Goal: Task Accomplishment & Management: Manage account settings

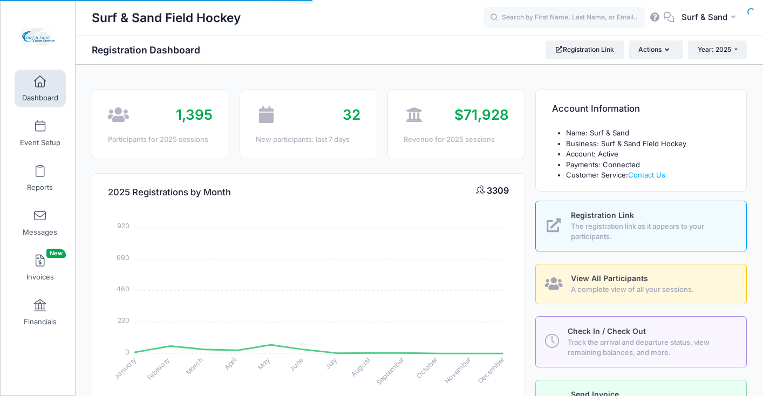
select select
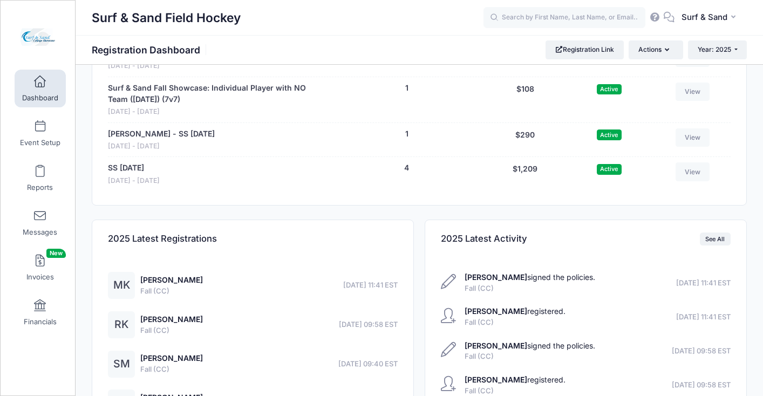
scroll to position [2303, 0]
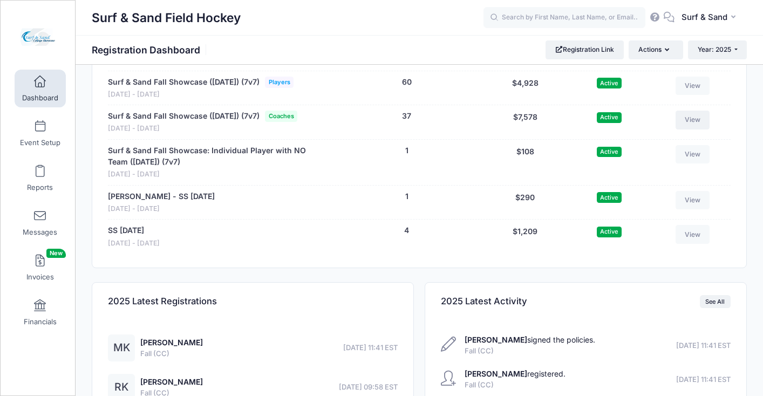
click at [690, 129] on link "View" at bounding box center [692, 120] width 35 height 18
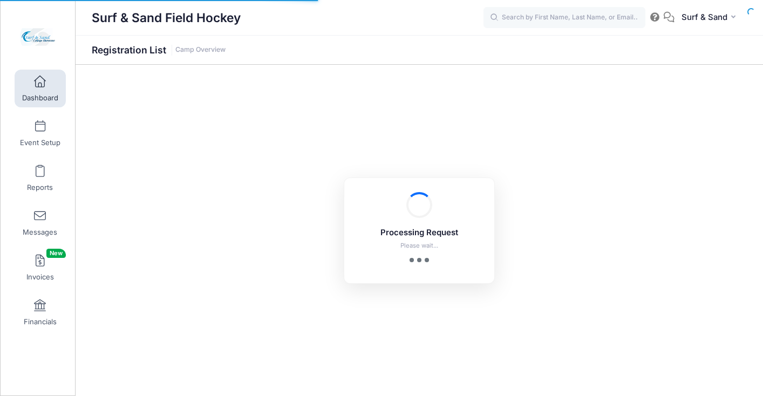
select select "10"
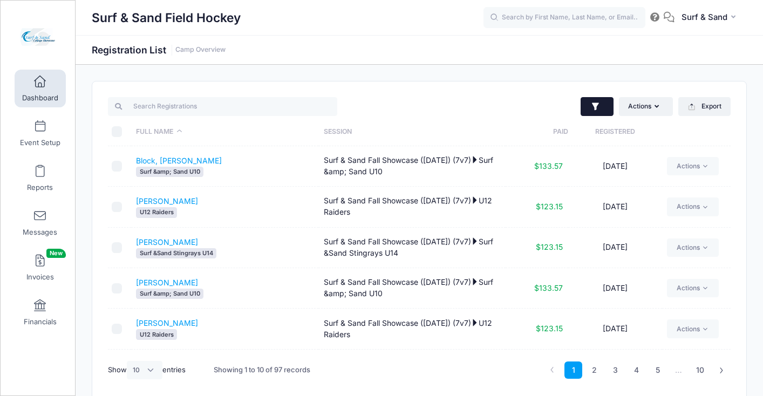
click at [600, 105] on button "button" at bounding box center [596, 106] width 33 height 19
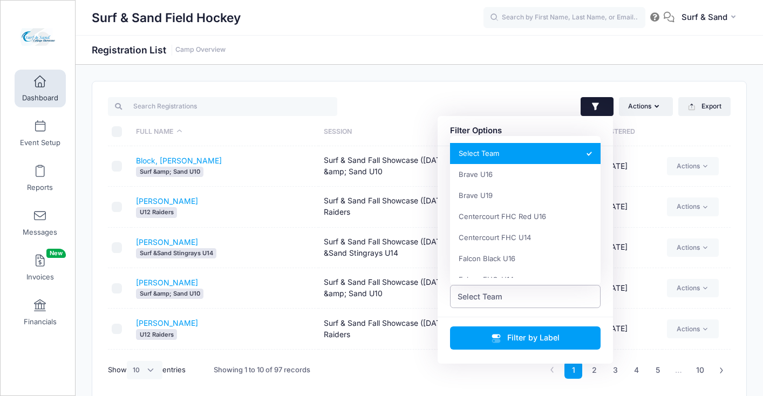
click at [518, 297] on span "Select Team" at bounding box center [525, 296] width 151 height 23
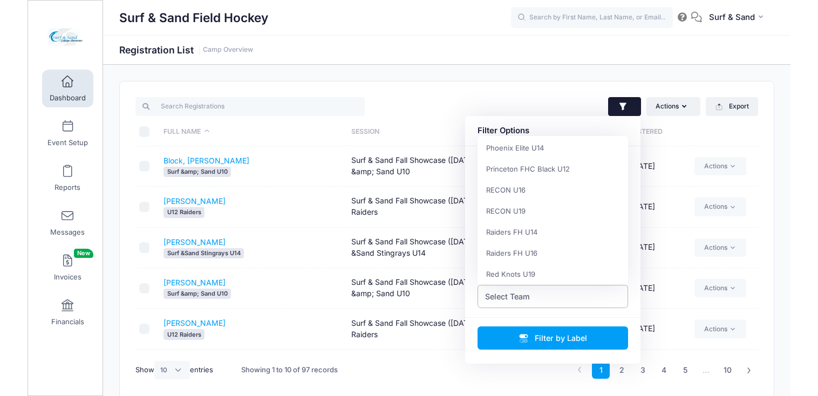
scroll to position [450, 0]
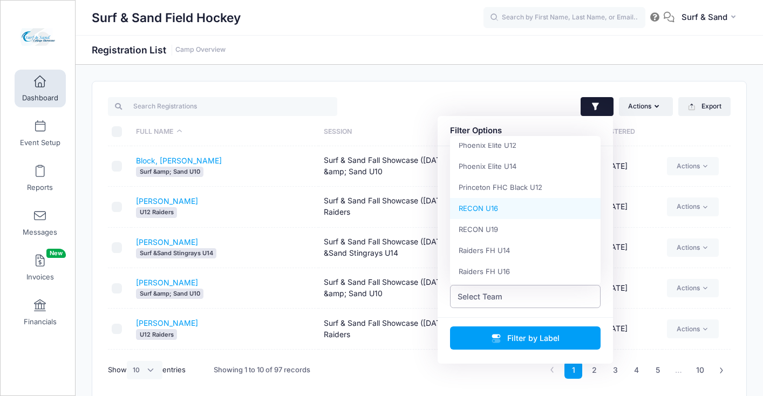
select select "RECON U16"
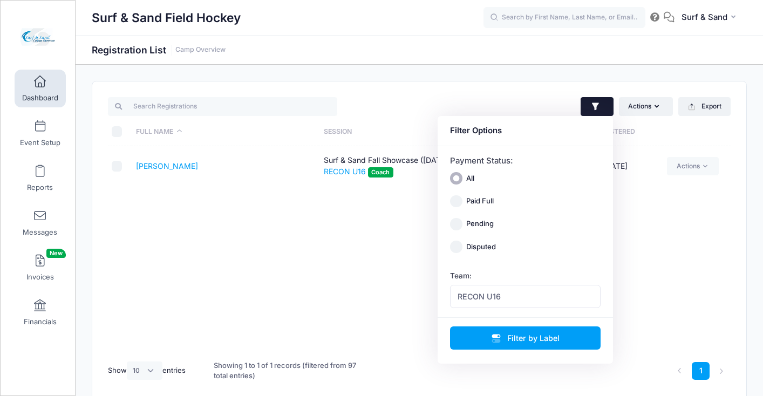
click at [249, 191] on div "Full Name Session Paid Registered Philben, Ellie Surf & Sand Fall Showcase (Nov…" at bounding box center [419, 249] width 622 height 207
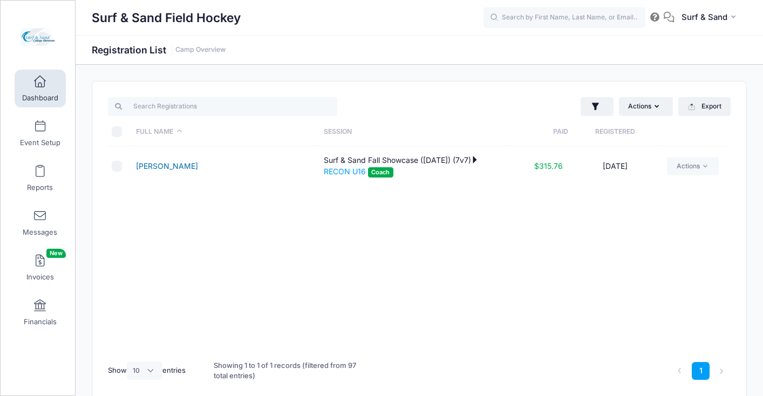
click at [180, 166] on link "[PERSON_NAME]" at bounding box center [167, 165] width 62 height 9
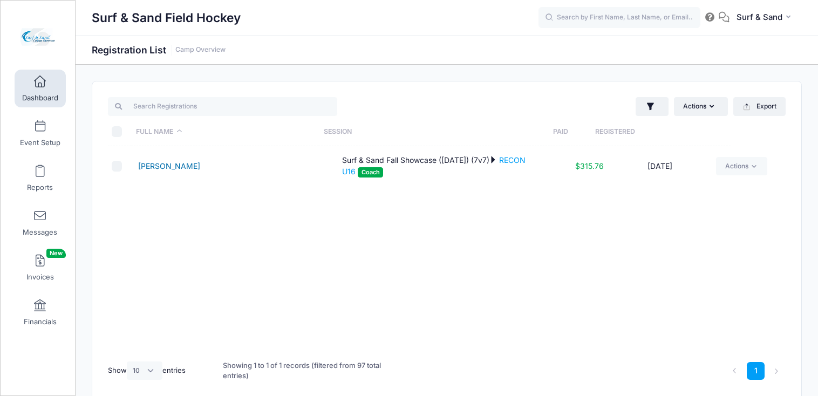
click at [168, 168] on link "[PERSON_NAME]" at bounding box center [169, 165] width 62 height 9
click at [172, 168] on link "[PERSON_NAME]" at bounding box center [169, 165] width 62 height 9
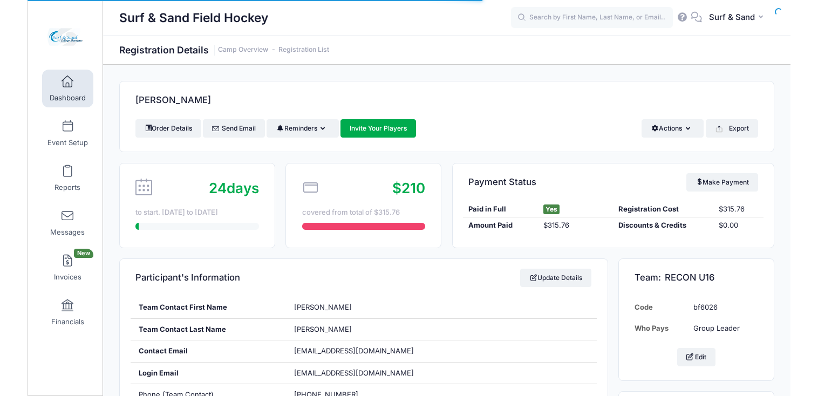
scroll to position [269, 0]
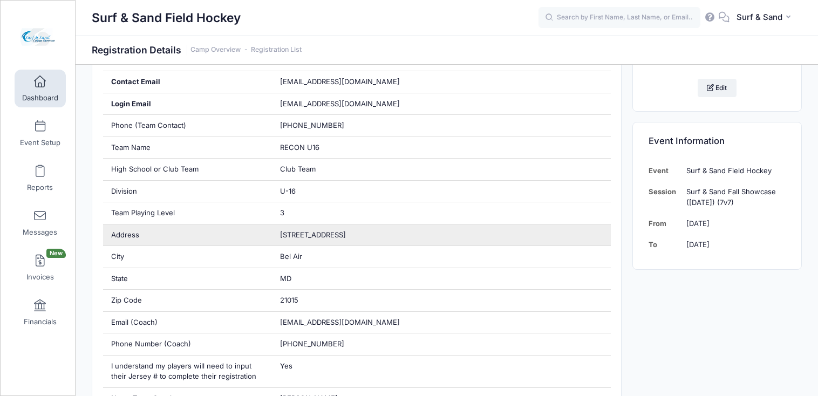
drag, startPoint x: 353, startPoint y: 237, endPoint x: 261, endPoint y: 234, distance: 91.7
click at [261, 234] on div "Address 1200 E Churchville Rd" at bounding box center [356, 235] width 507 height 22
copy div "[STREET_ADDRESS]"
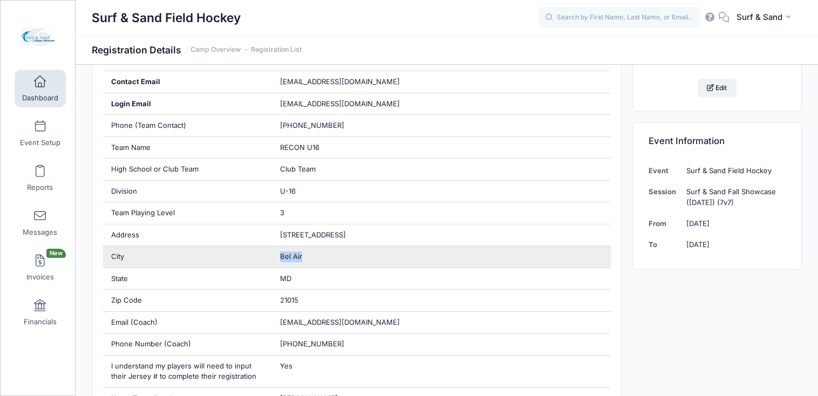
drag, startPoint x: 308, startPoint y: 258, endPoint x: 269, endPoint y: 258, distance: 39.4
click at [269, 258] on div "City Bel Air" at bounding box center [356, 257] width 507 height 22
copy div "Bel Air"
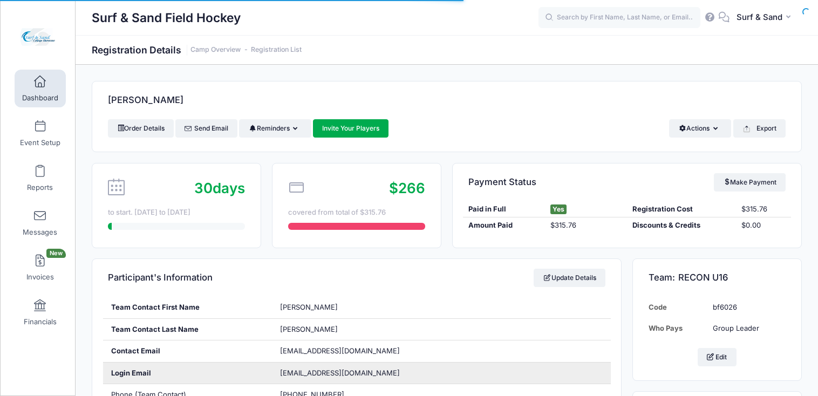
scroll to position [232, 0]
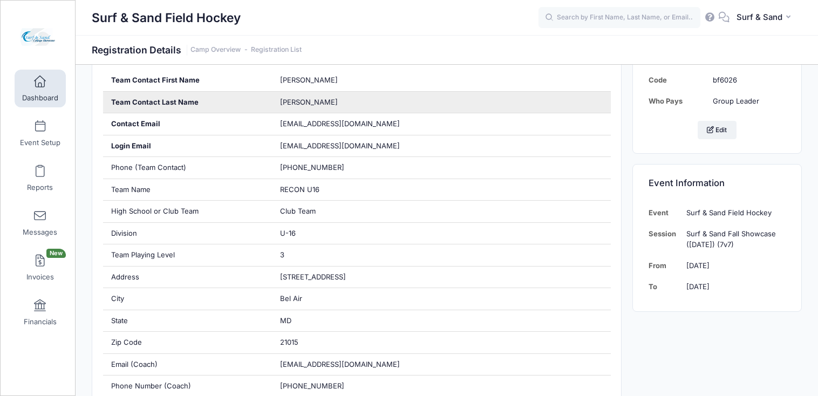
scroll to position [220, 0]
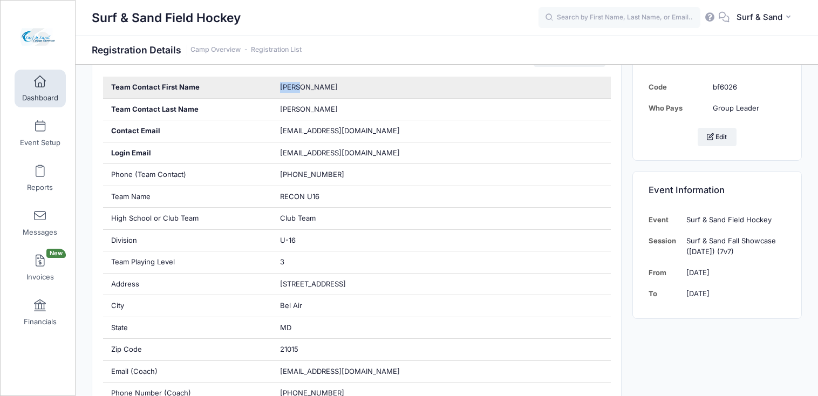
drag, startPoint x: 311, startPoint y: 91, endPoint x: 260, endPoint y: 91, distance: 51.2
click at [260, 91] on div "Team Contact First Name [PERSON_NAME]" at bounding box center [356, 88] width 507 height 22
copy div "[PERSON_NAME]"
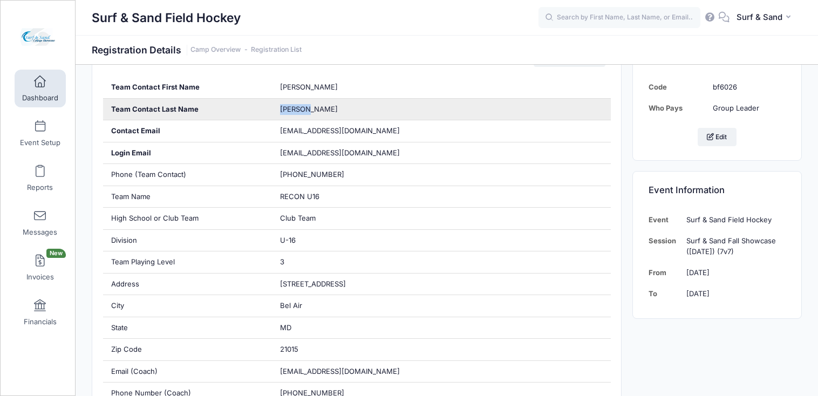
drag, startPoint x: 305, startPoint y: 112, endPoint x: 273, endPoint y: 109, distance: 31.9
click at [273, 110] on div "[PERSON_NAME]" at bounding box center [441, 110] width 338 height 22
copy span "[PERSON_NAME]"
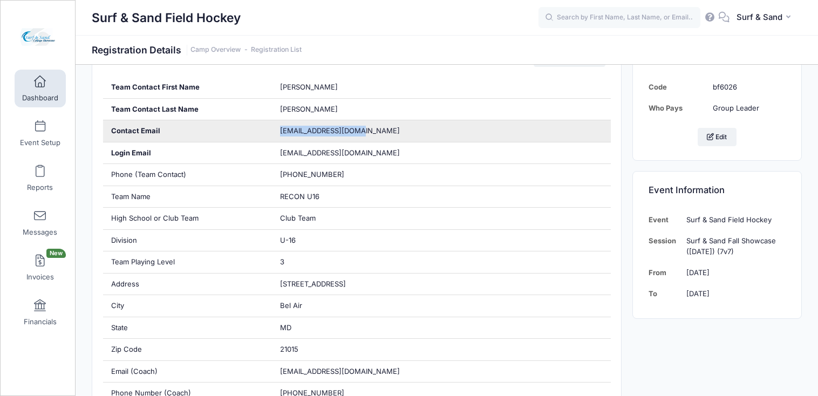
drag, startPoint x: 315, startPoint y: 133, endPoint x: 278, endPoint y: 132, distance: 37.2
click at [278, 132] on div "[EMAIL_ADDRESS][DOMAIN_NAME]" at bounding box center [441, 131] width 338 height 22
copy span "[EMAIL_ADDRESS][DOMAIN_NAME]"
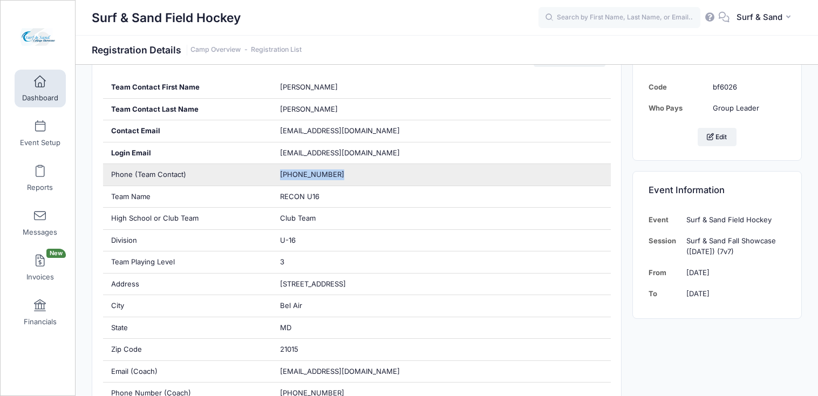
drag, startPoint x: 307, startPoint y: 175, endPoint x: 274, endPoint y: 174, distance: 32.9
click at [274, 174] on div "(443) 966-2791" at bounding box center [441, 175] width 338 height 22
copy span "(443) 966-2791"
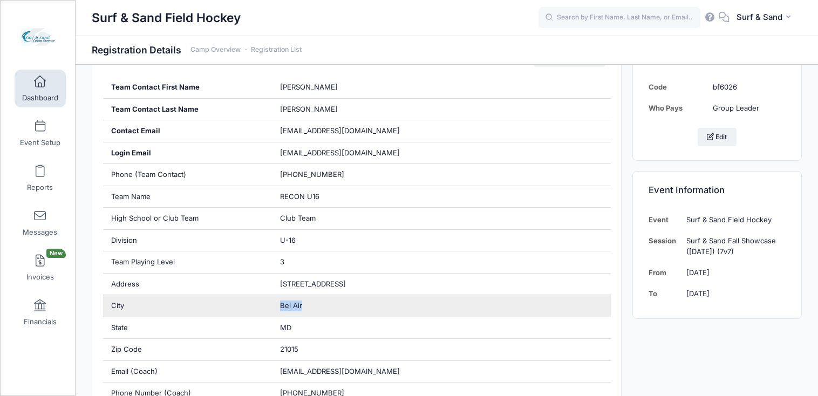
drag, startPoint x: 306, startPoint y: 308, endPoint x: 268, endPoint y: 308, distance: 37.7
click at [268, 308] on div "City Bel Air" at bounding box center [356, 306] width 507 height 22
copy div "Bel Air"
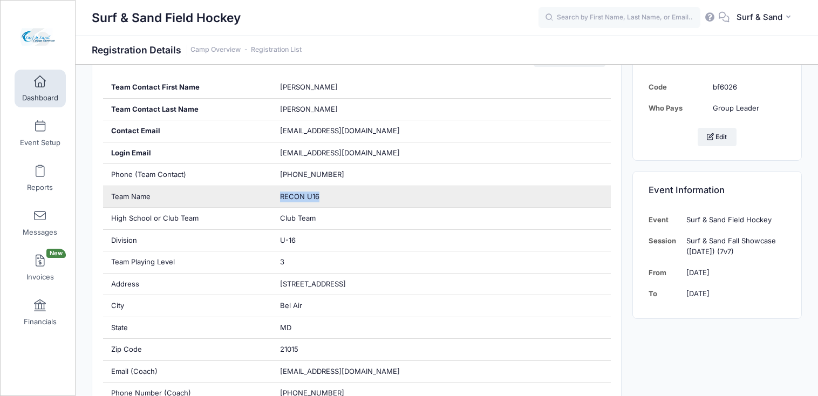
drag, startPoint x: 325, startPoint y: 197, endPoint x: 274, endPoint y: 194, distance: 50.3
click at [274, 195] on div "RECON U16" at bounding box center [441, 197] width 338 height 22
copy span "RECON U16"
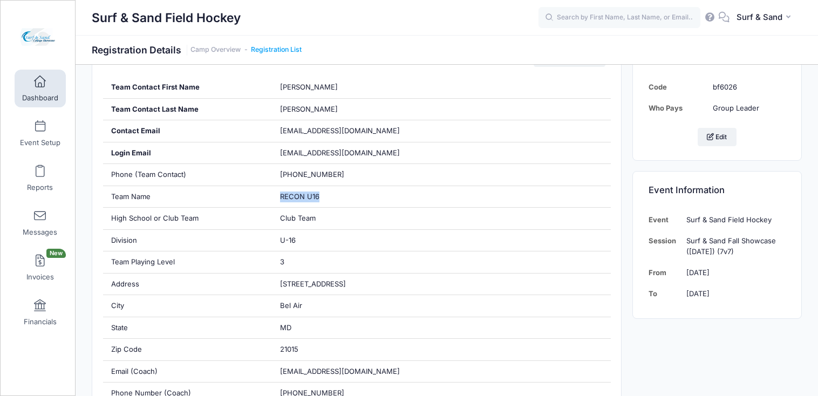
click at [290, 50] on link "Registration List" at bounding box center [276, 50] width 51 height 8
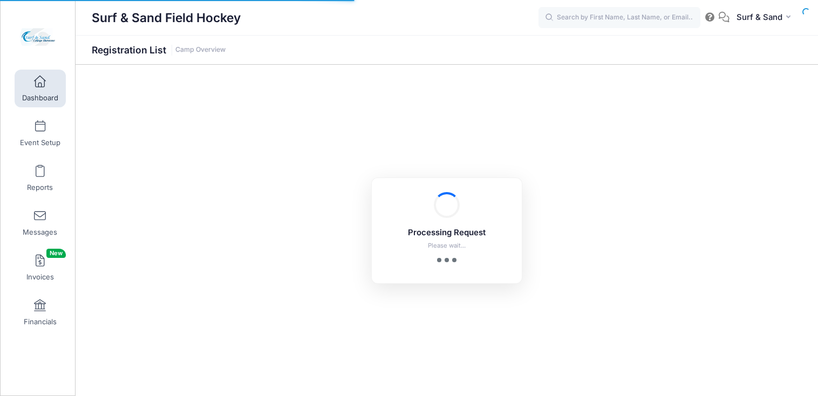
select select "10"
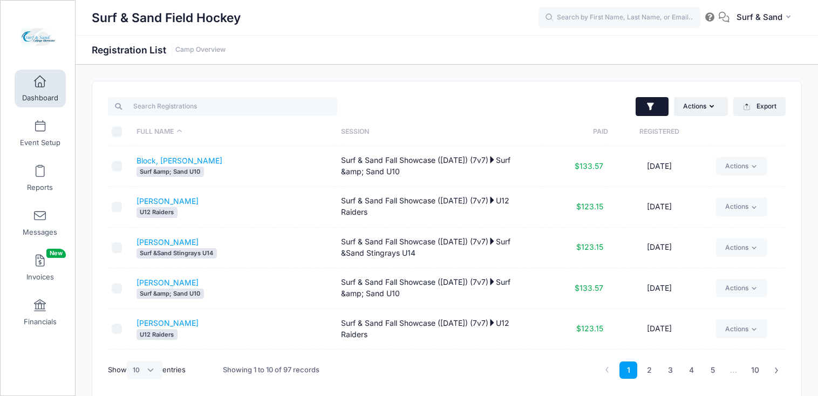
click at [655, 100] on button "button" at bounding box center [651, 106] width 33 height 19
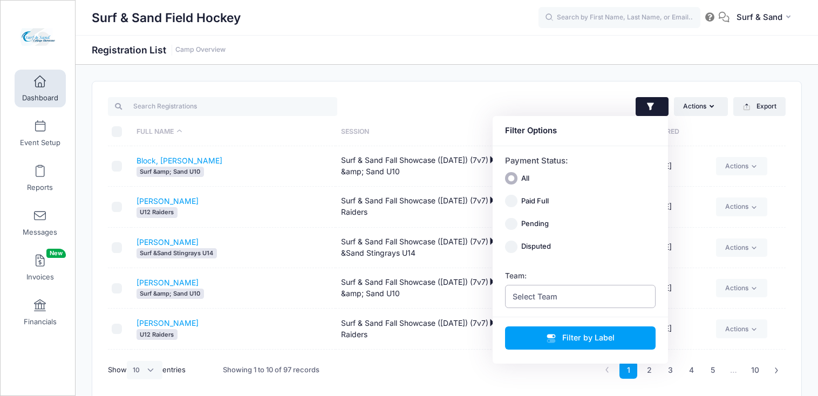
click at [588, 300] on span "Select Team" at bounding box center [580, 296] width 151 height 23
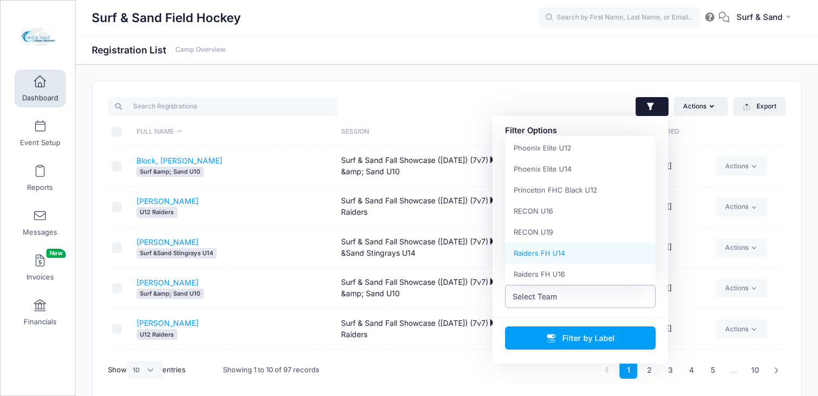
scroll to position [436, 0]
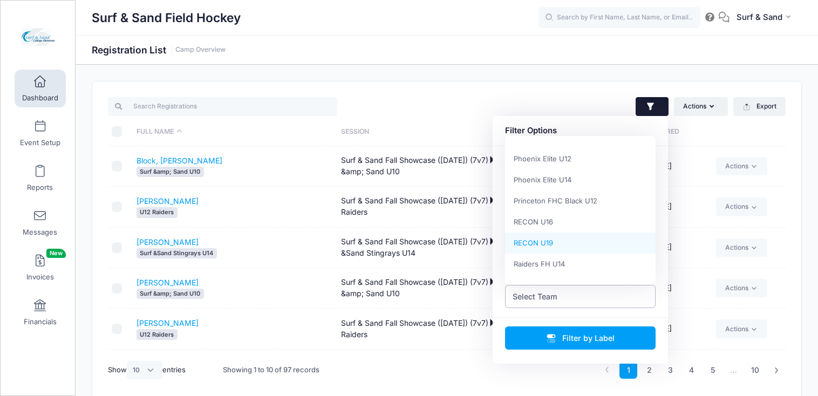
select select "RECON U19"
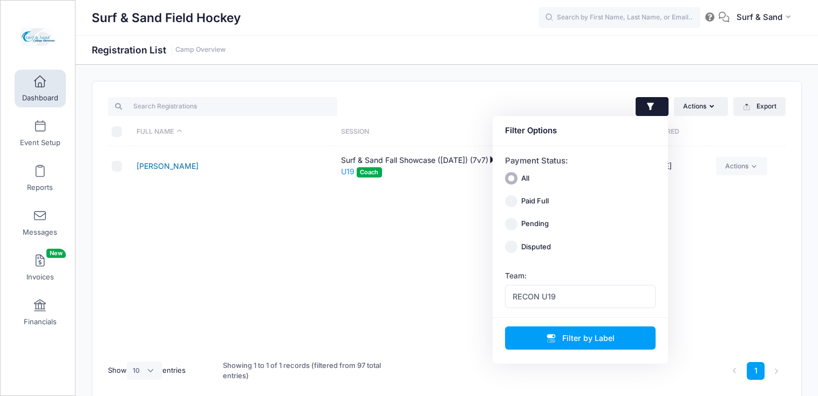
click at [174, 163] on link "[PERSON_NAME]" at bounding box center [167, 165] width 62 height 9
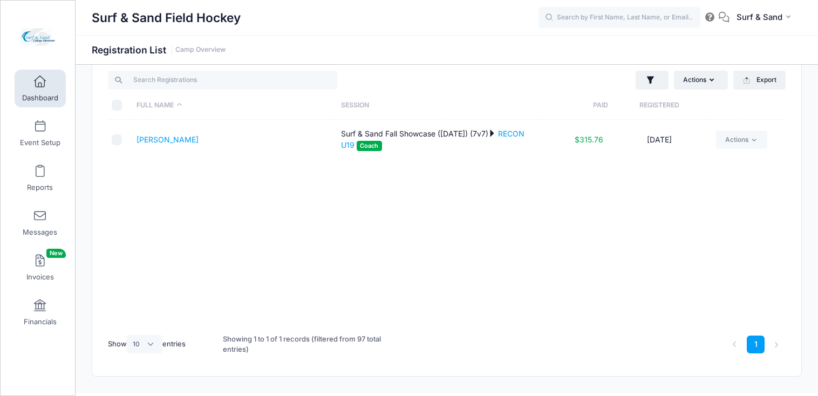
scroll to position [48, 0]
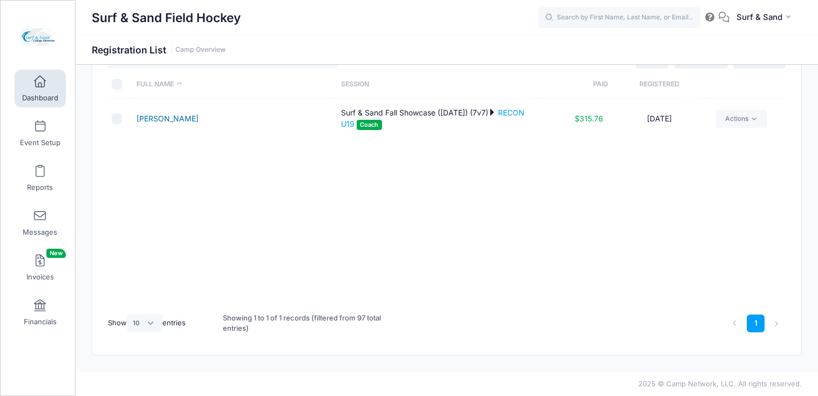
click at [173, 118] on link "Philben, Ellie" at bounding box center [167, 118] width 62 height 9
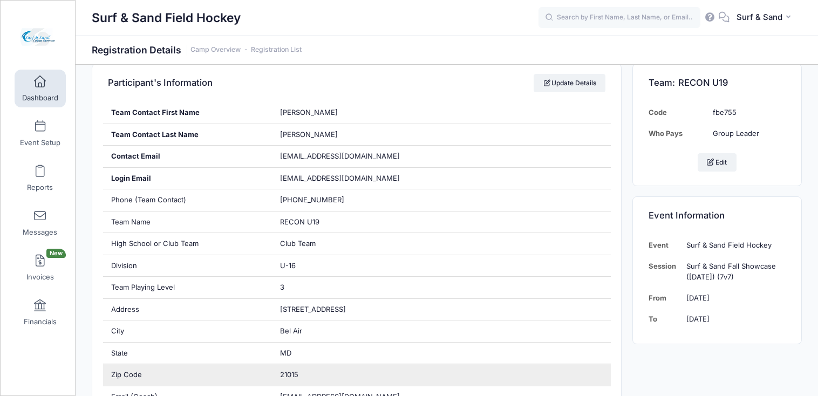
scroll to position [195, 0]
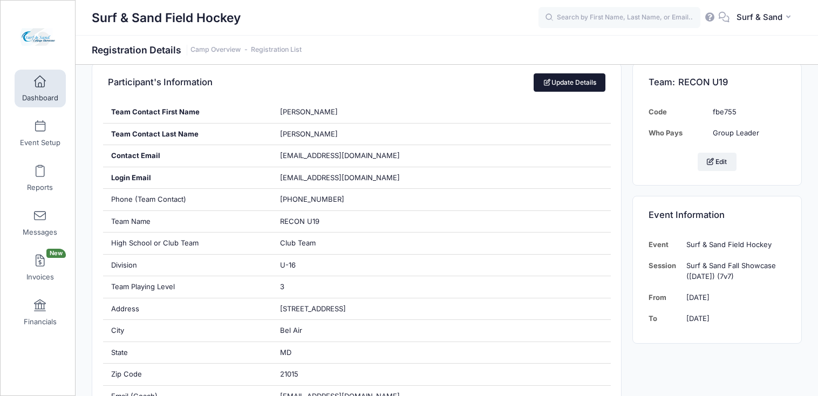
click at [562, 82] on link "Update Details" at bounding box center [569, 82] width 72 height 18
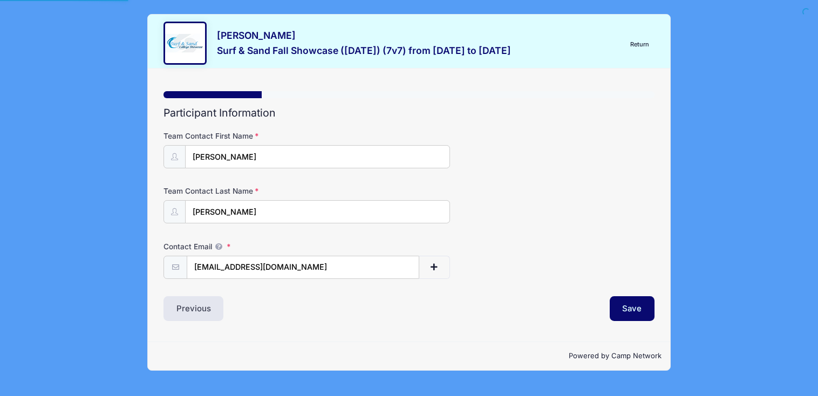
select select "MD"
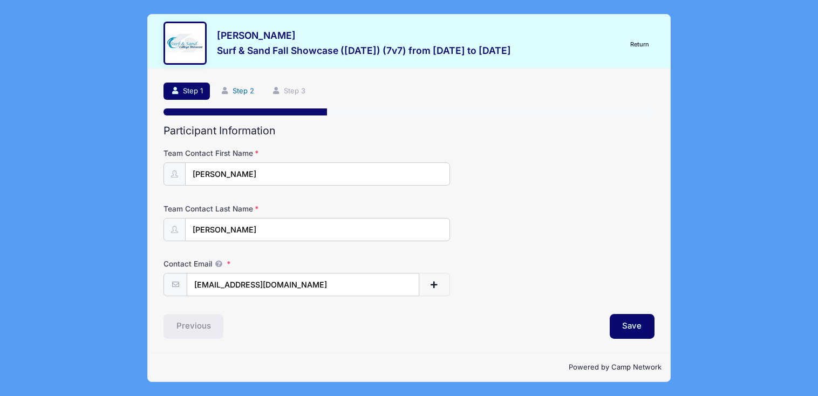
click at [242, 98] on link "Step 2" at bounding box center [237, 92] width 48 height 18
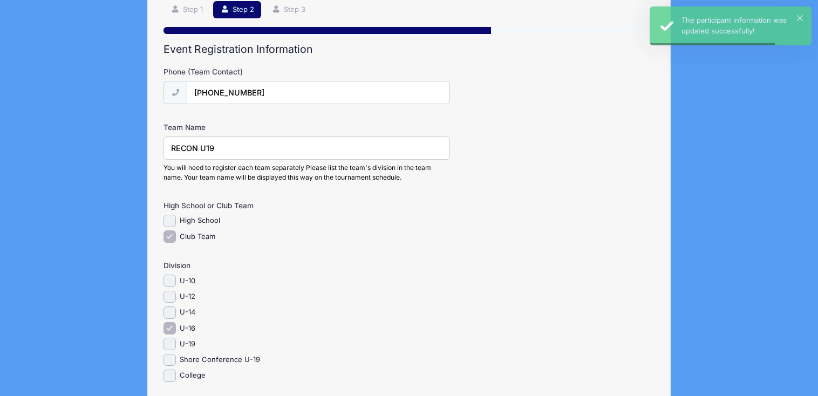
scroll to position [162, 0]
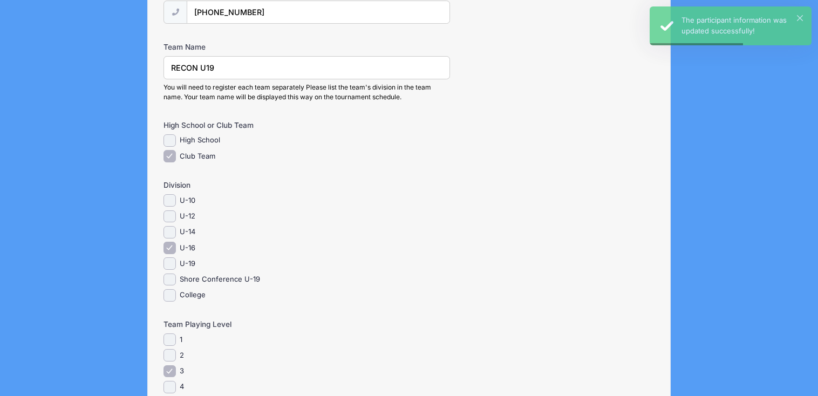
click at [181, 263] on label "U-19" at bounding box center [188, 263] width 16 height 11
click at [176, 263] on input "U-19" at bounding box center [169, 263] width 12 height 12
checkbox input "true"
click at [173, 245] on input "U-16" at bounding box center [169, 248] width 12 height 12
checkbox input "false"
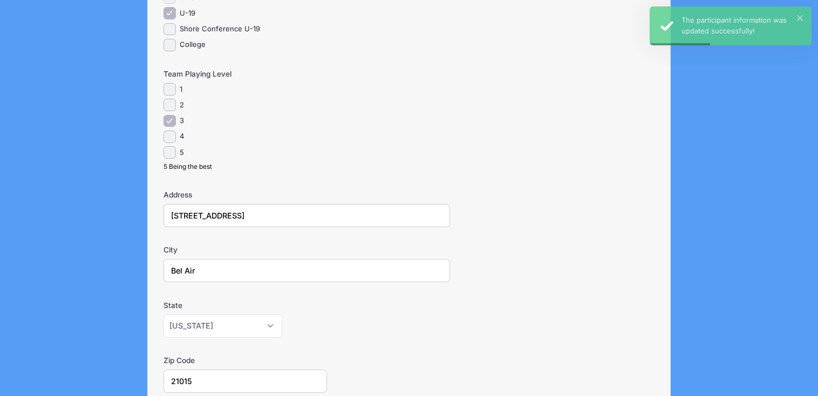
scroll to position [619, 0]
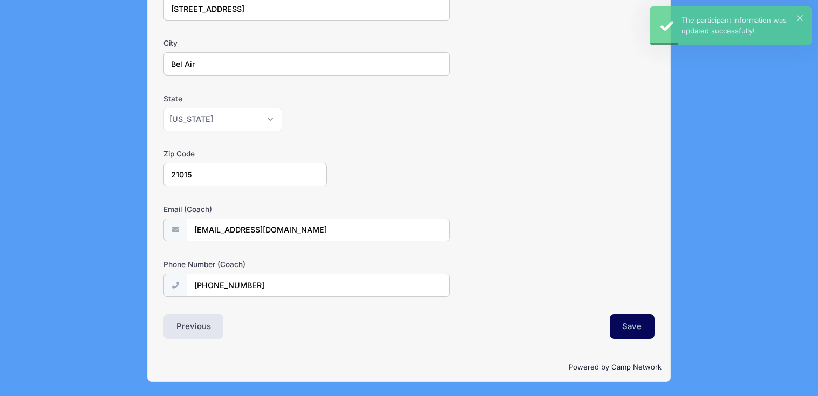
click at [647, 333] on button "Save" at bounding box center [631, 326] width 45 height 25
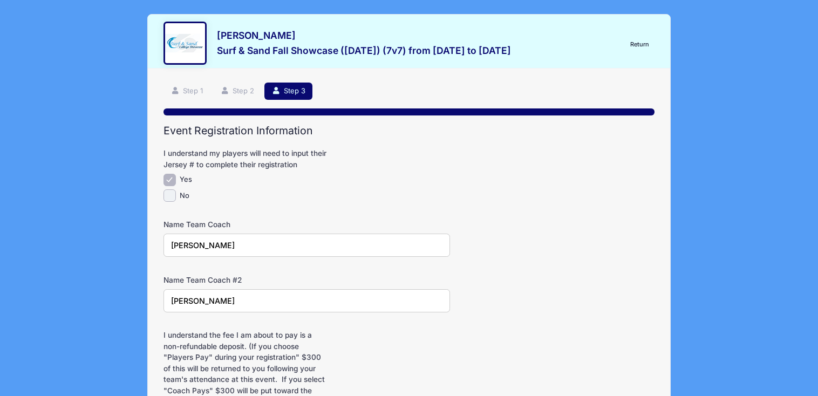
scroll to position [149, 0]
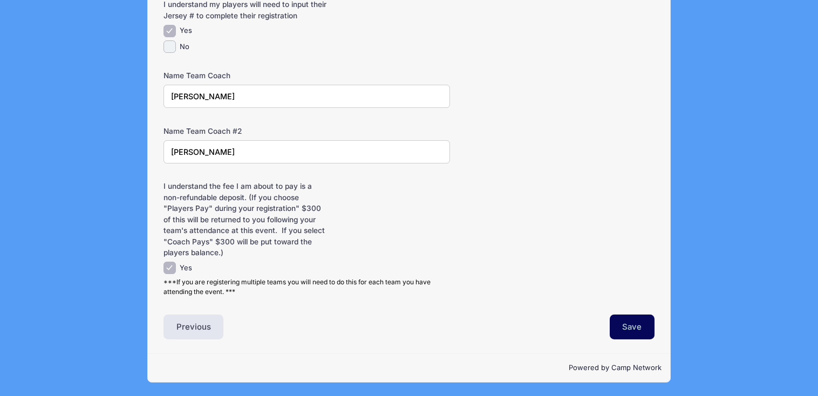
click at [621, 338] on button "Save" at bounding box center [631, 326] width 45 height 25
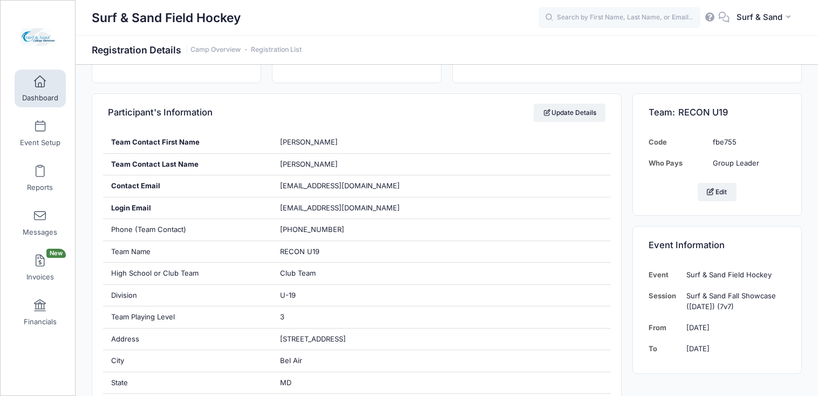
scroll to position [242, 0]
